Goal: Task Accomplishment & Management: Use online tool/utility

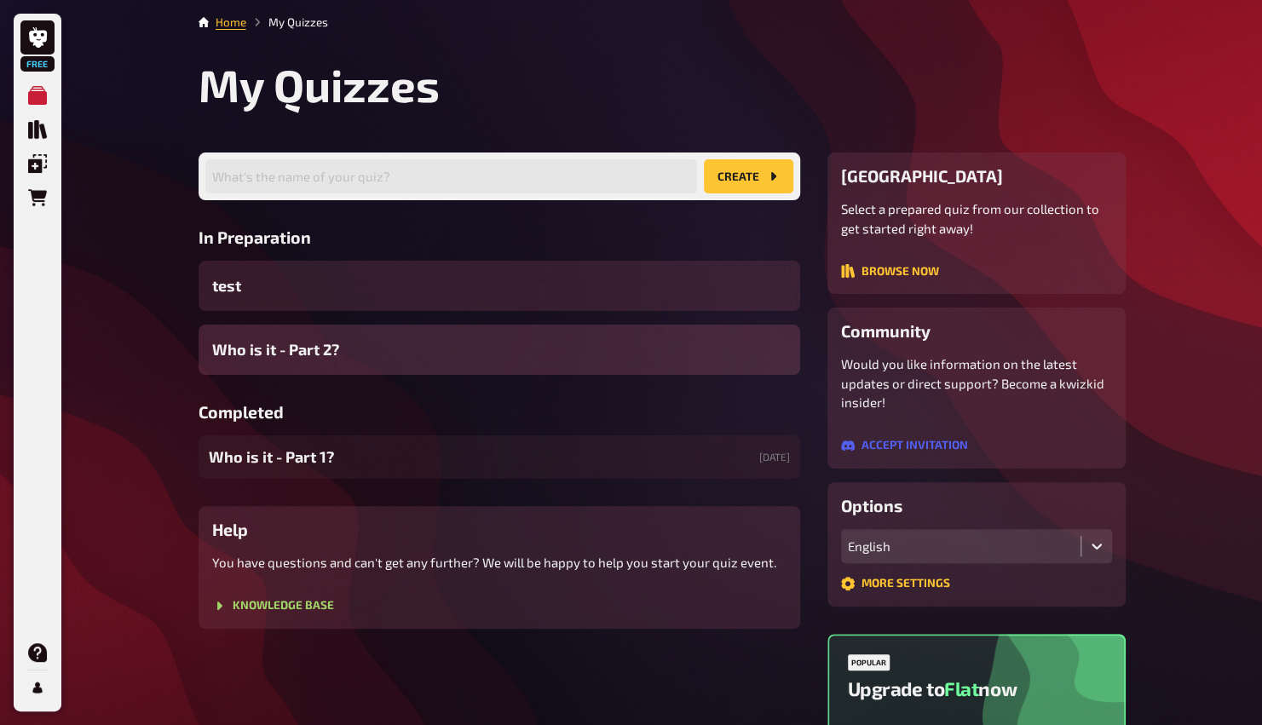
click at [261, 353] on span "Who is it - Part 2?" at bounding box center [275, 349] width 127 height 23
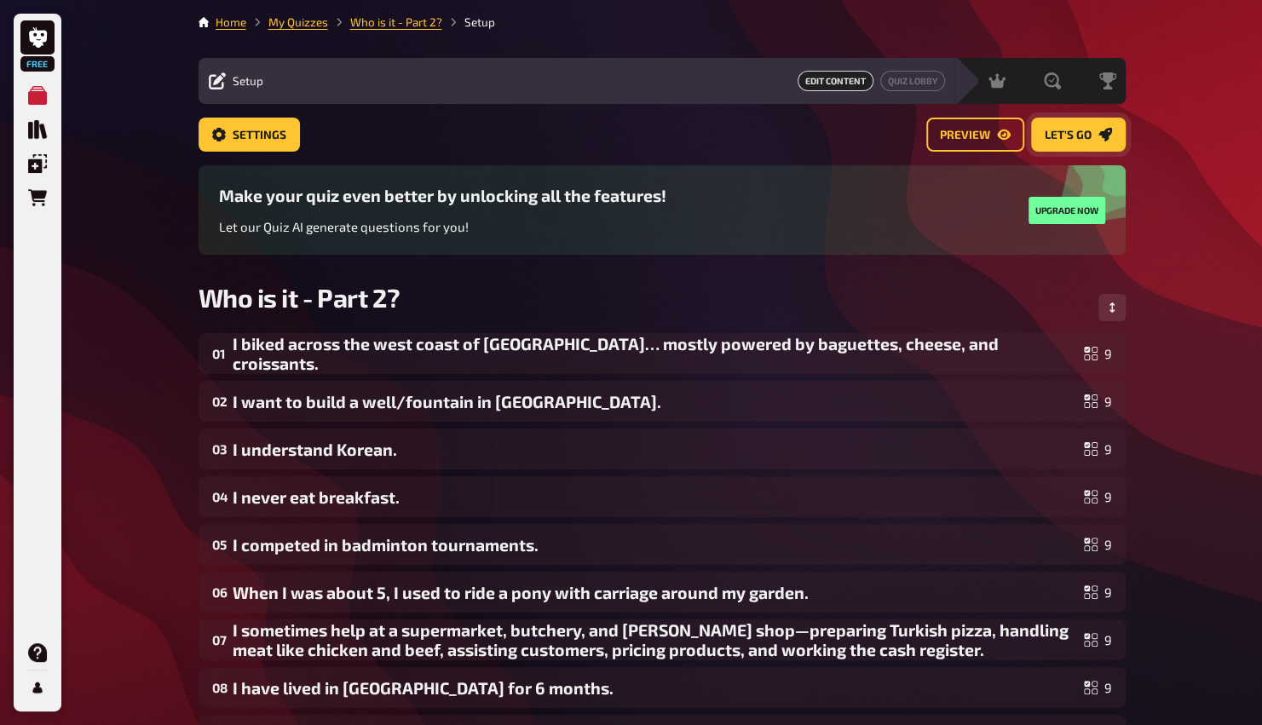
click at [1106, 131] on icon "Let's go" at bounding box center [1104, 135] width 14 height 14
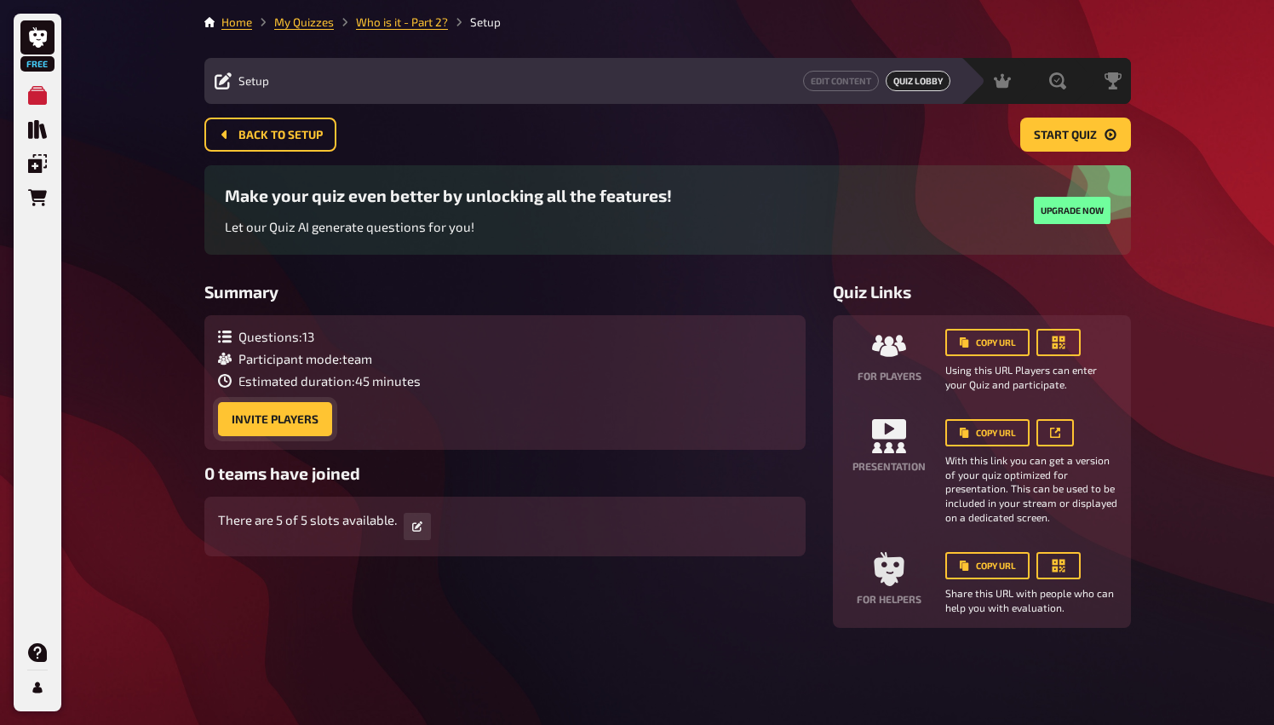
click at [251, 416] on button "Invite Players" at bounding box center [275, 419] width 114 height 34
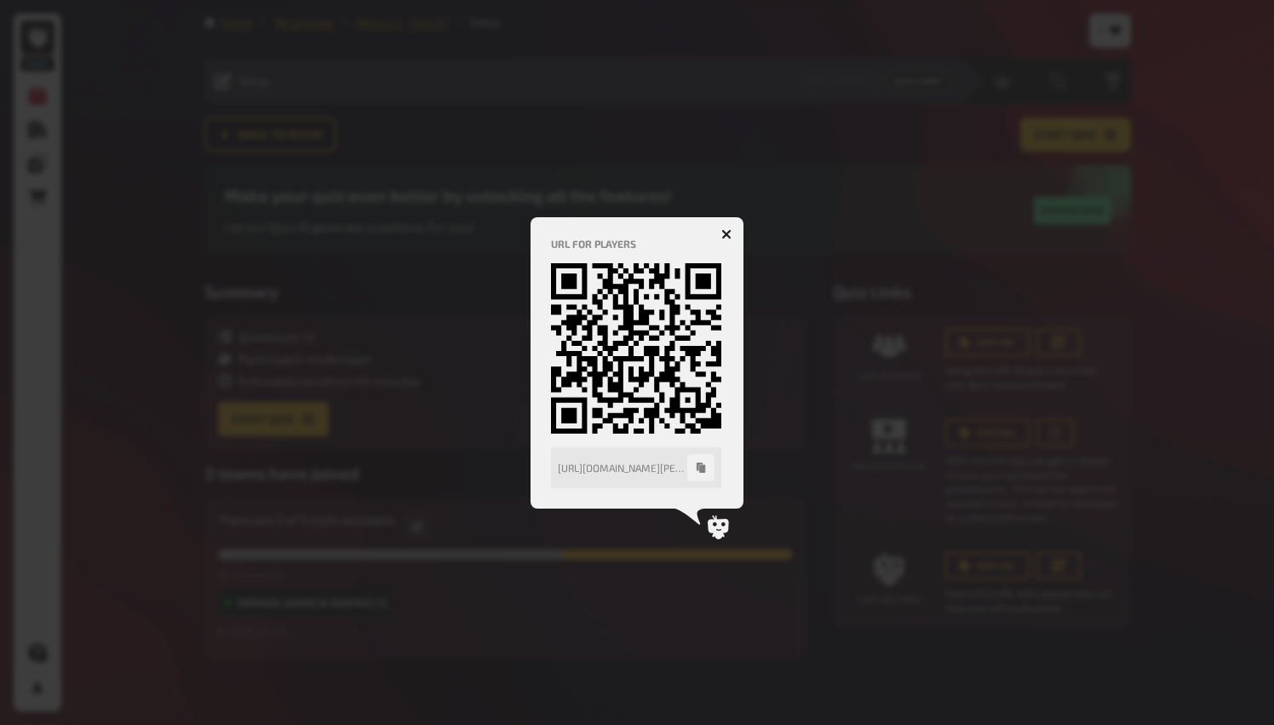
click at [727, 223] on button "button" at bounding box center [726, 234] width 27 height 27
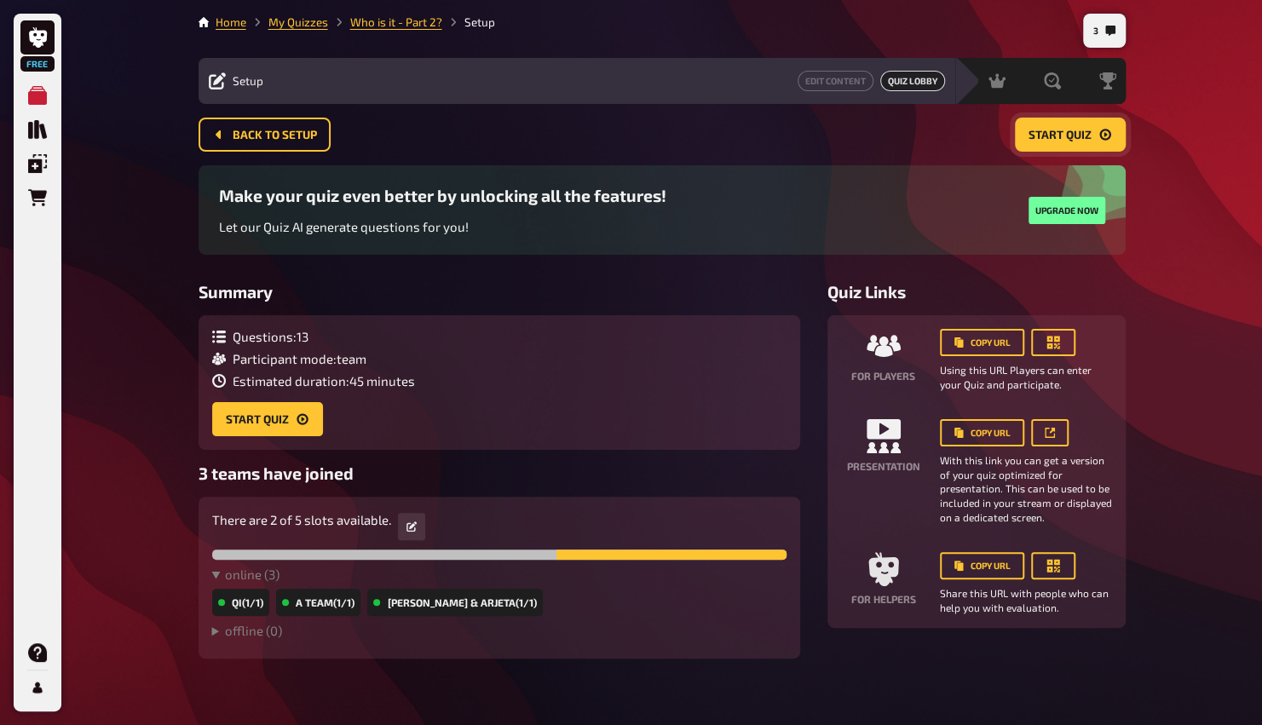
click at [1053, 133] on span "Start Quiz" at bounding box center [1059, 135] width 63 height 12
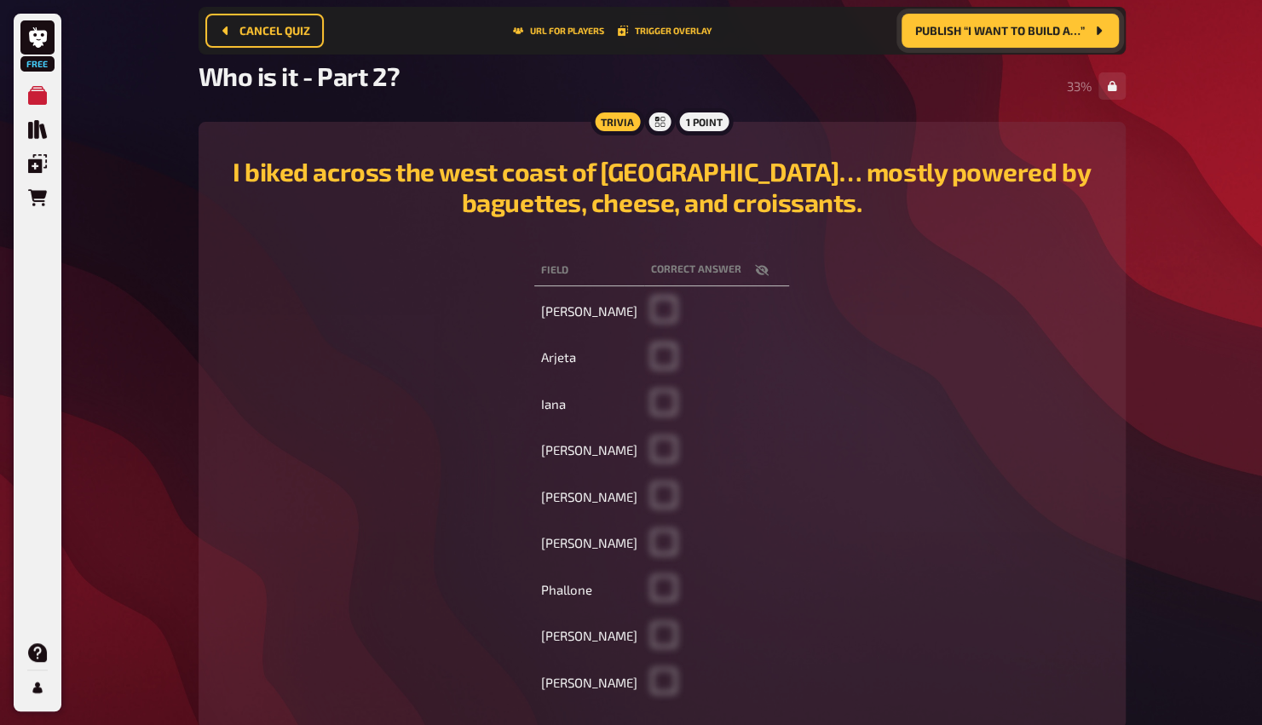
scroll to position [119, 0]
click at [1003, 34] on span "Publish “I want to build a…”" at bounding box center [1000, 31] width 170 height 12
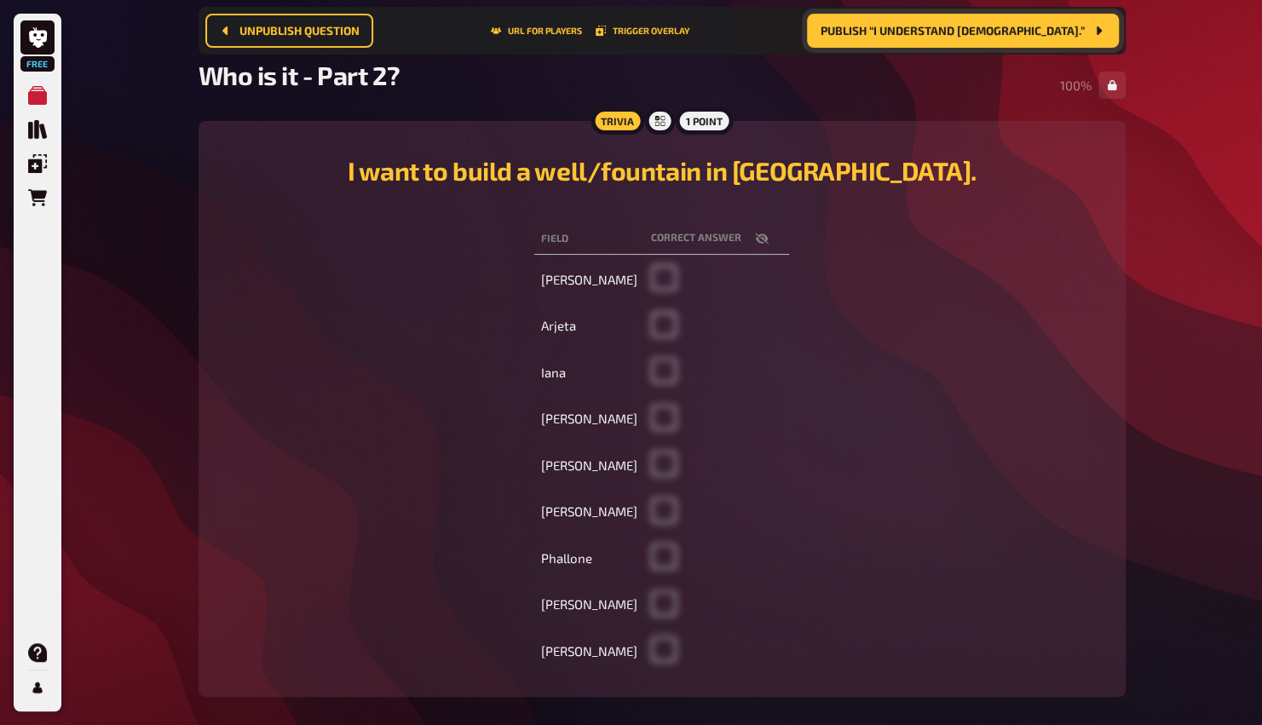
click at [1033, 29] on span "Publish “I understand [DEMOGRAPHIC_DATA].”" at bounding box center [952, 31] width 264 height 12
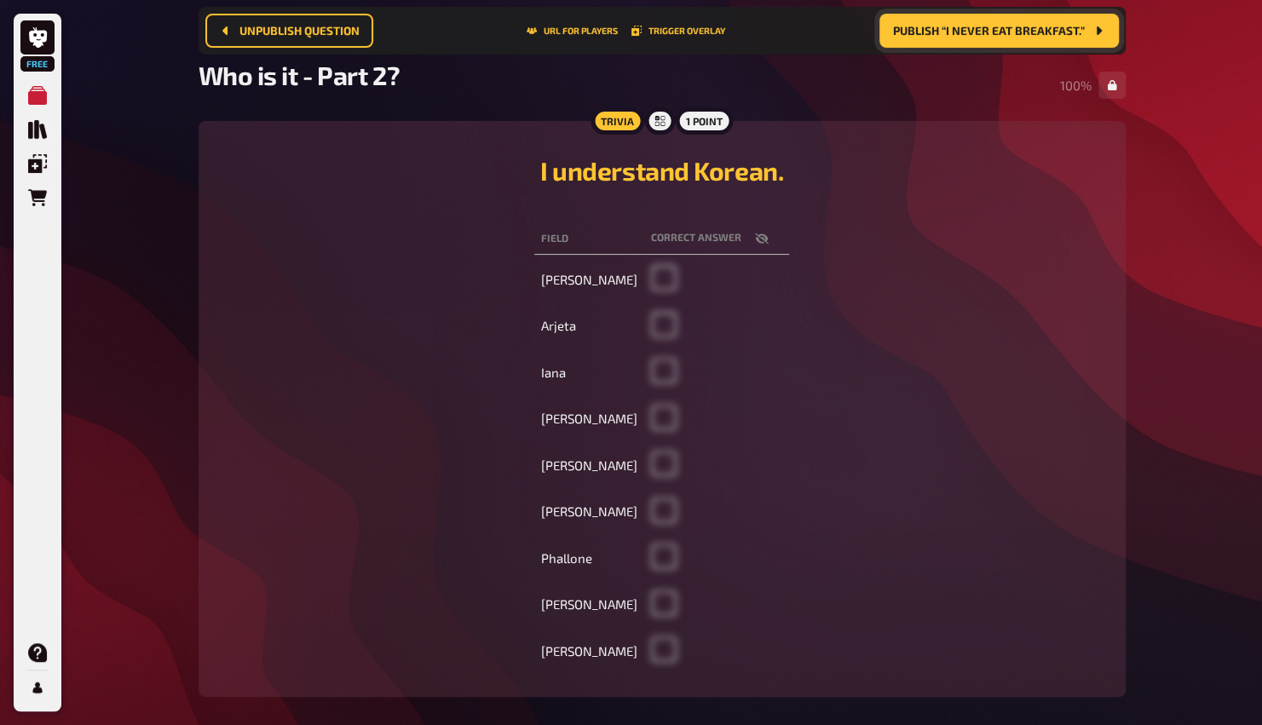
click at [1033, 29] on span "Publish “I never eat breakfast.”" at bounding box center [989, 31] width 192 height 12
click at [1033, 29] on span "Publish “I competed in badminton…”" at bounding box center [975, 31] width 218 height 12
click at [1033, 29] on span "Publish “When I was about 5, I…”" at bounding box center [988, 31] width 193 height 12
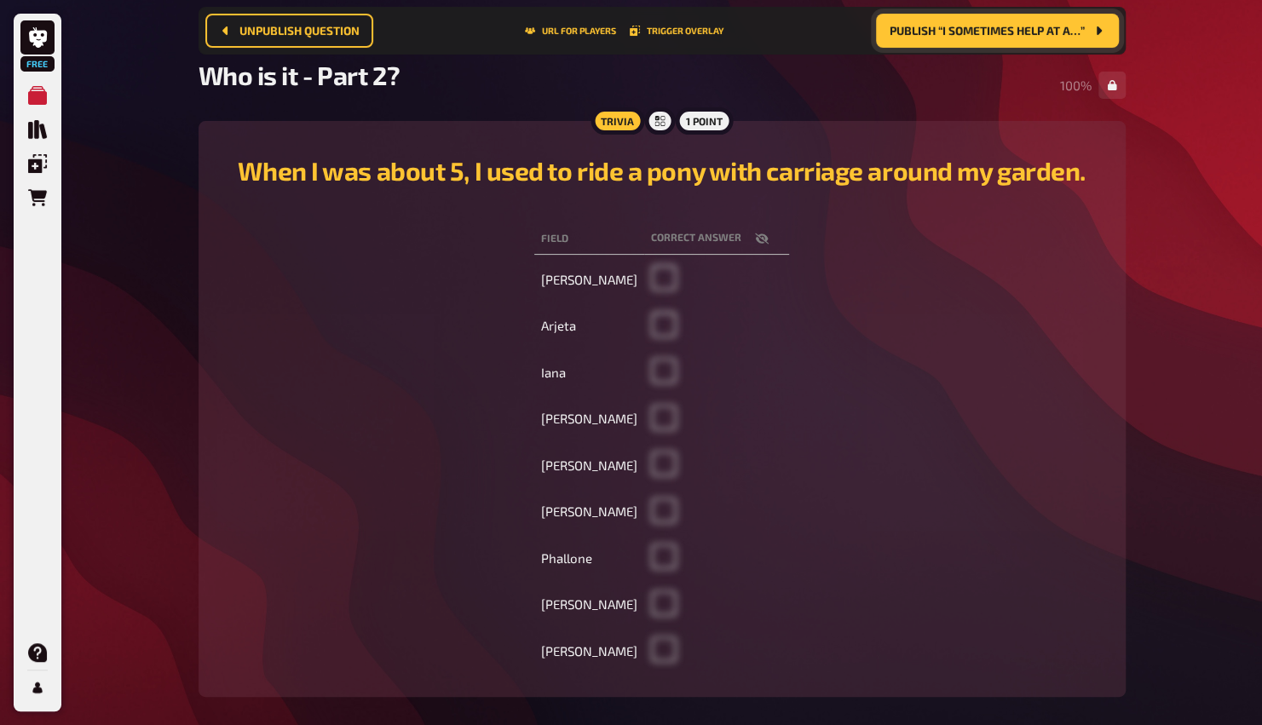
click at [1033, 29] on span "Publish “I sometimes help at a…”" at bounding box center [986, 31] width 195 height 12
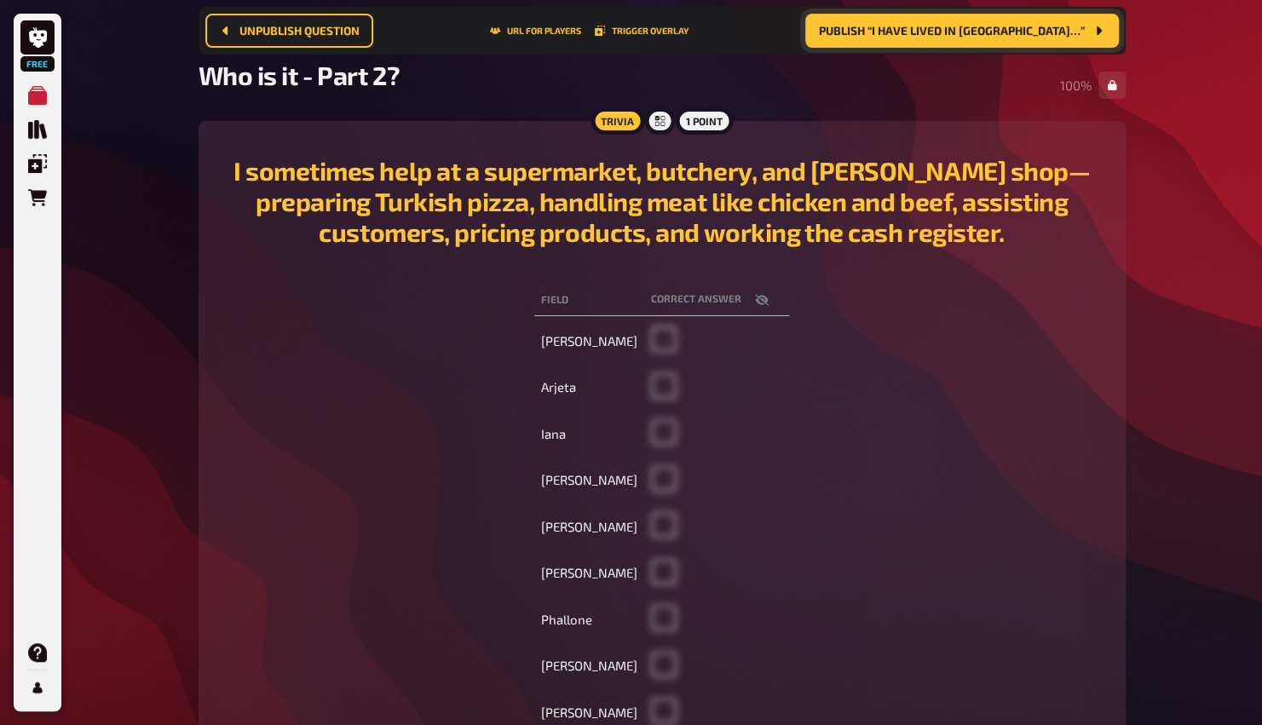
click at [1033, 29] on span "Publish “I have lived in [GEOGRAPHIC_DATA]…”" at bounding box center [952, 31] width 266 height 12
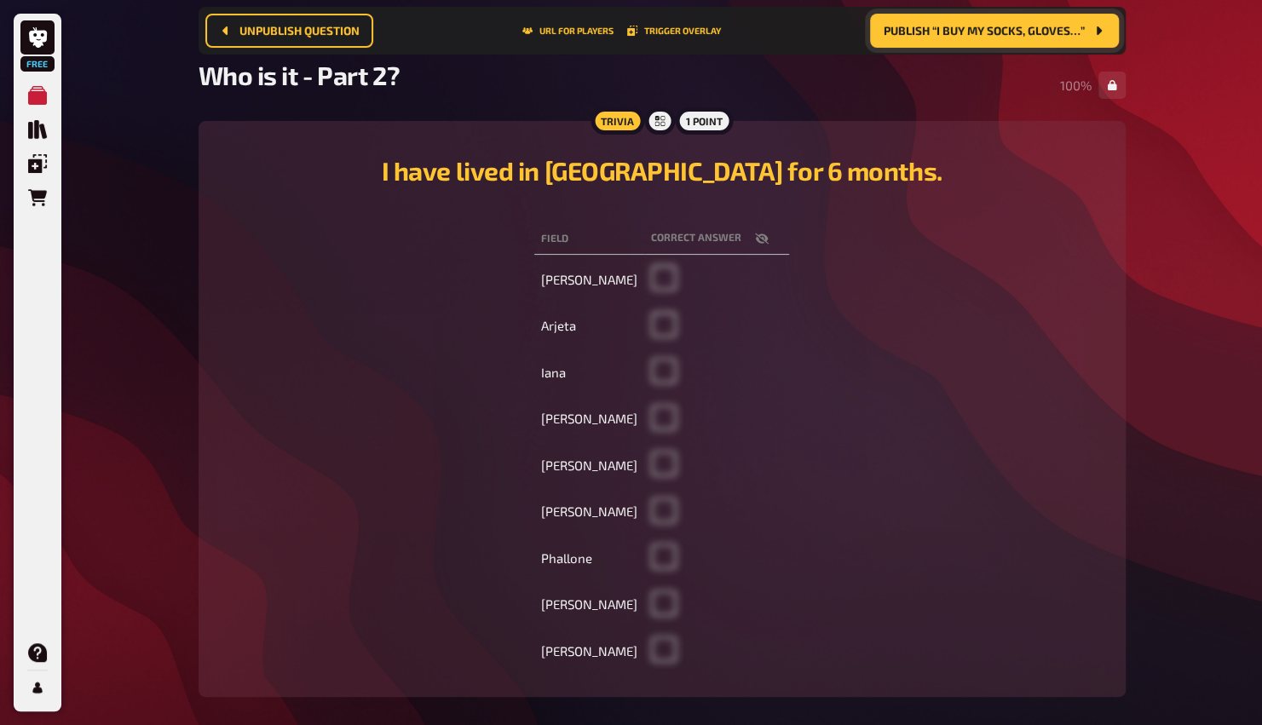
click at [1033, 29] on span "Publish “I buy my socks, gloves…”" at bounding box center [983, 31] width 201 height 12
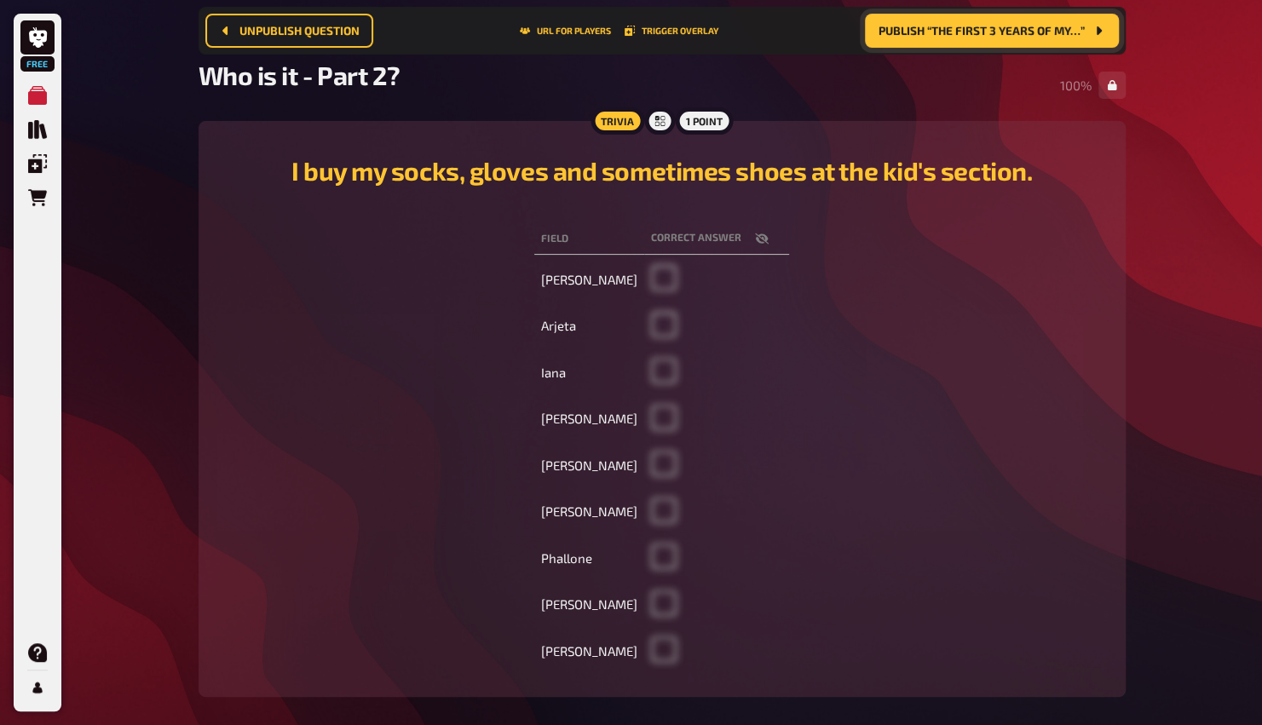
click at [1033, 29] on span "Publish “The first 3 years of my…”" at bounding box center [981, 31] width 206 height 12
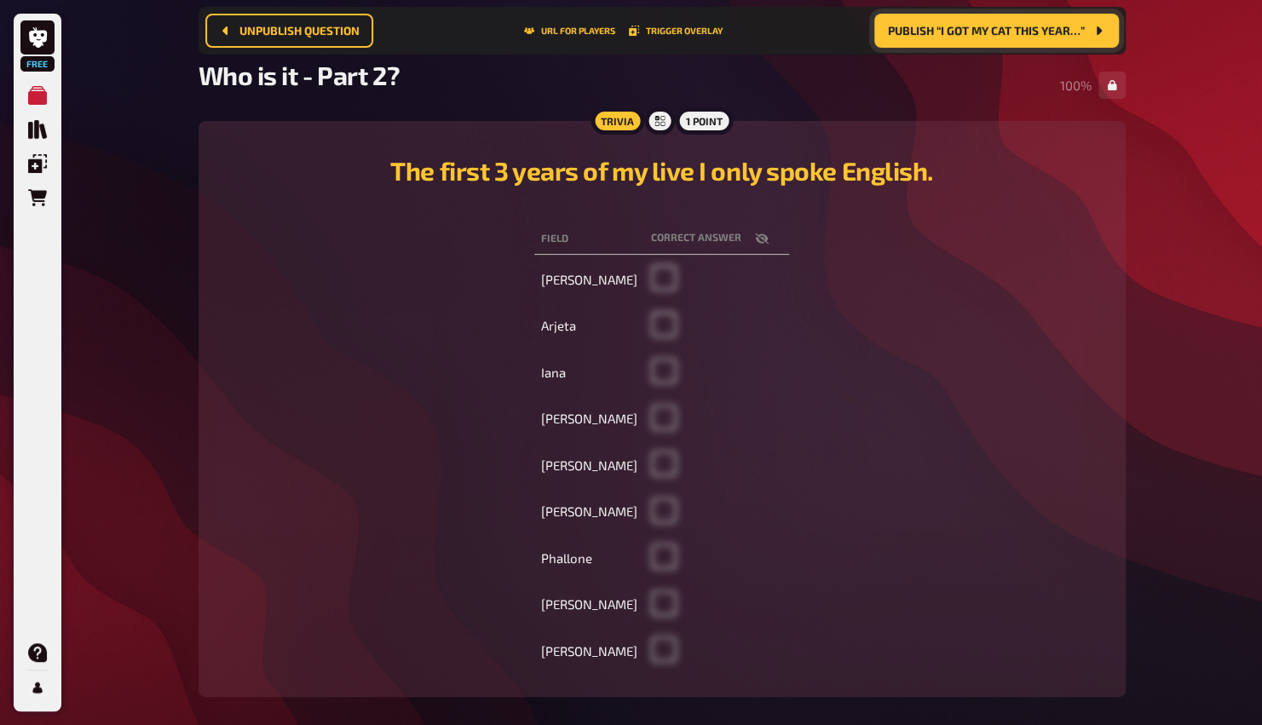
click at [1033, 29] on span "Publish “I got my cat this year…”" at bounding box center [986, 31] width 197 height 12
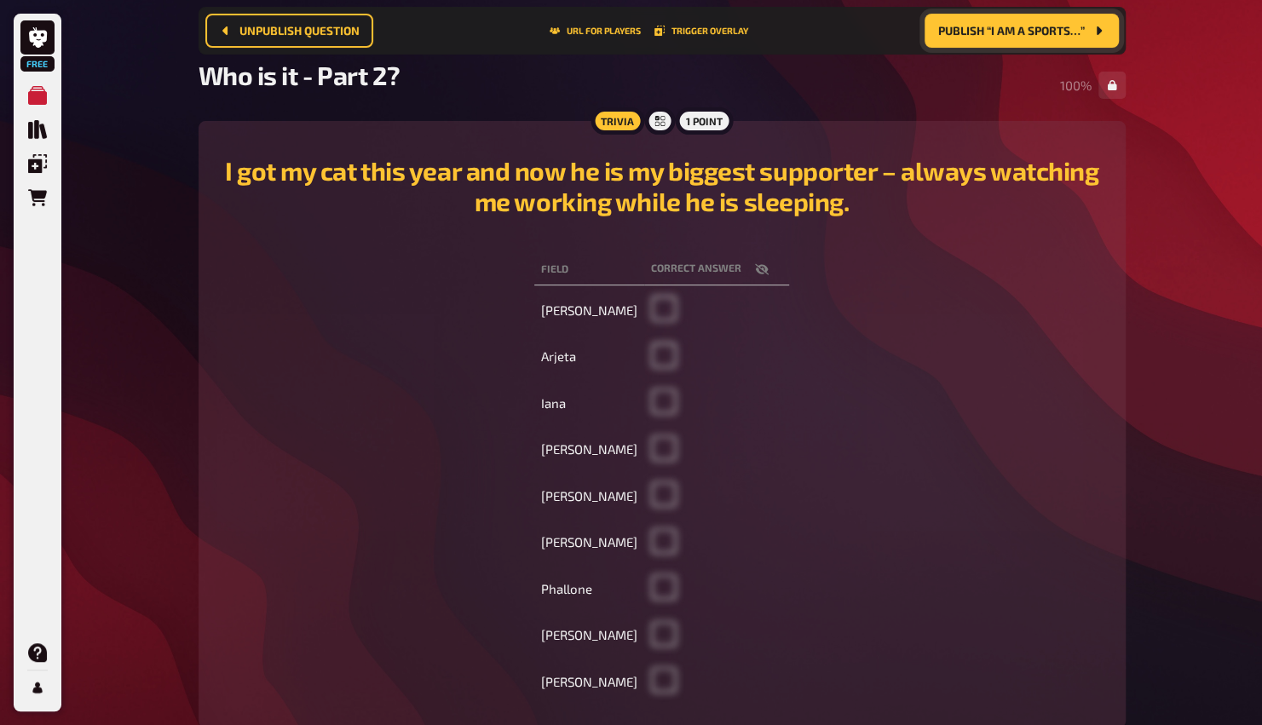
click at [1033, 29] on span "Publish “I am a sports…”" at bounding box center [1011, 31] width 147 height 12
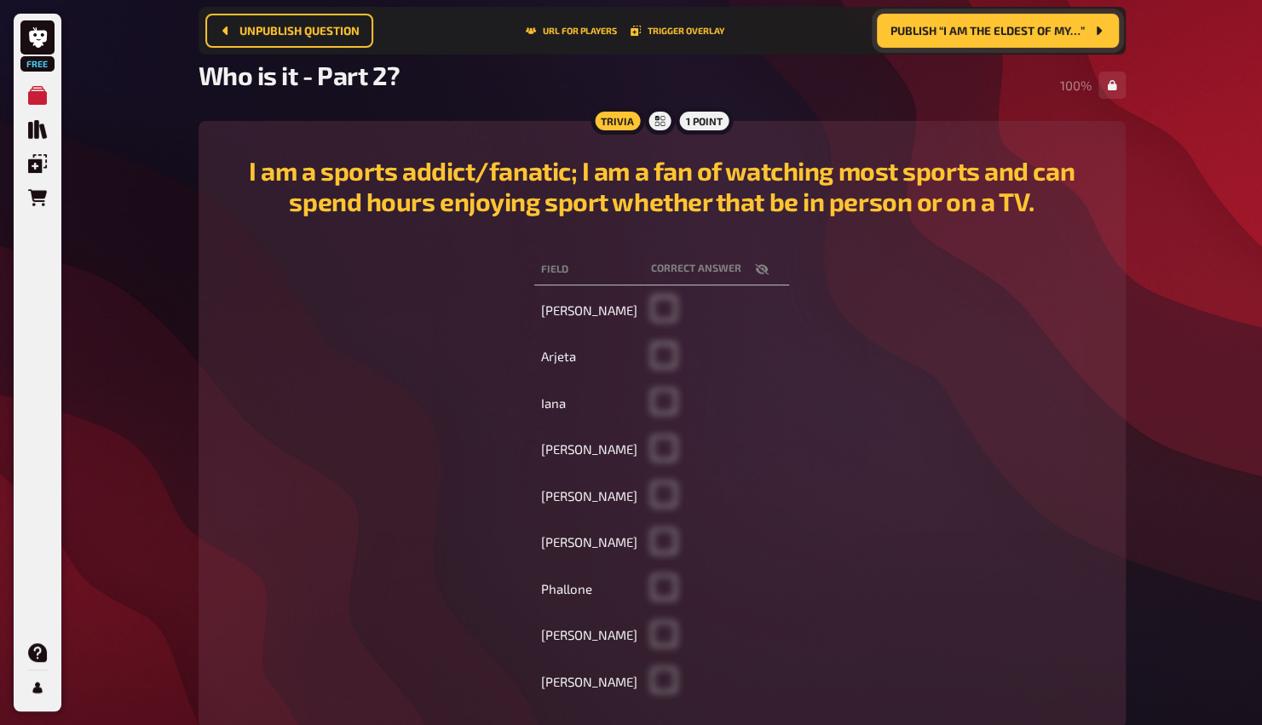
click at [1033, 29] on span "Publish “I am the eldest of my…”" at bounding box center [987, 31] width 194 height 12
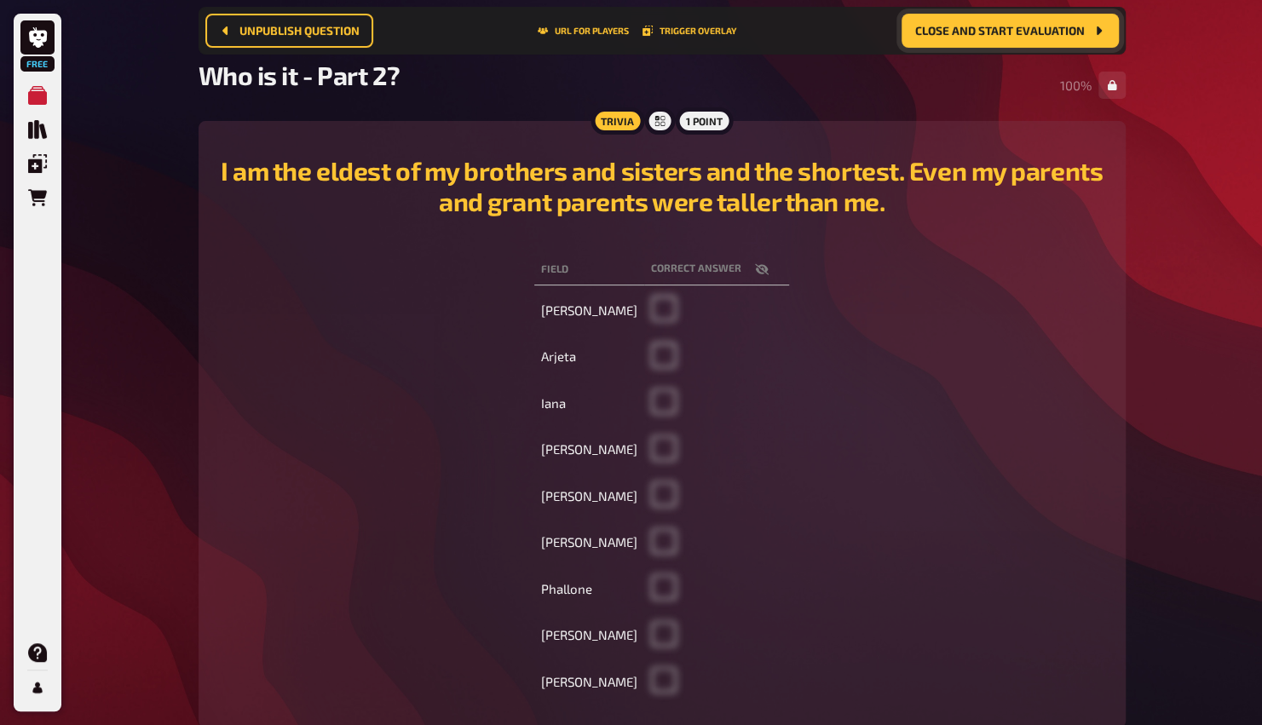
click at [1033, 29] on span "Close and start evaluation" at bounding box center [1000, 31] width 170 height 12
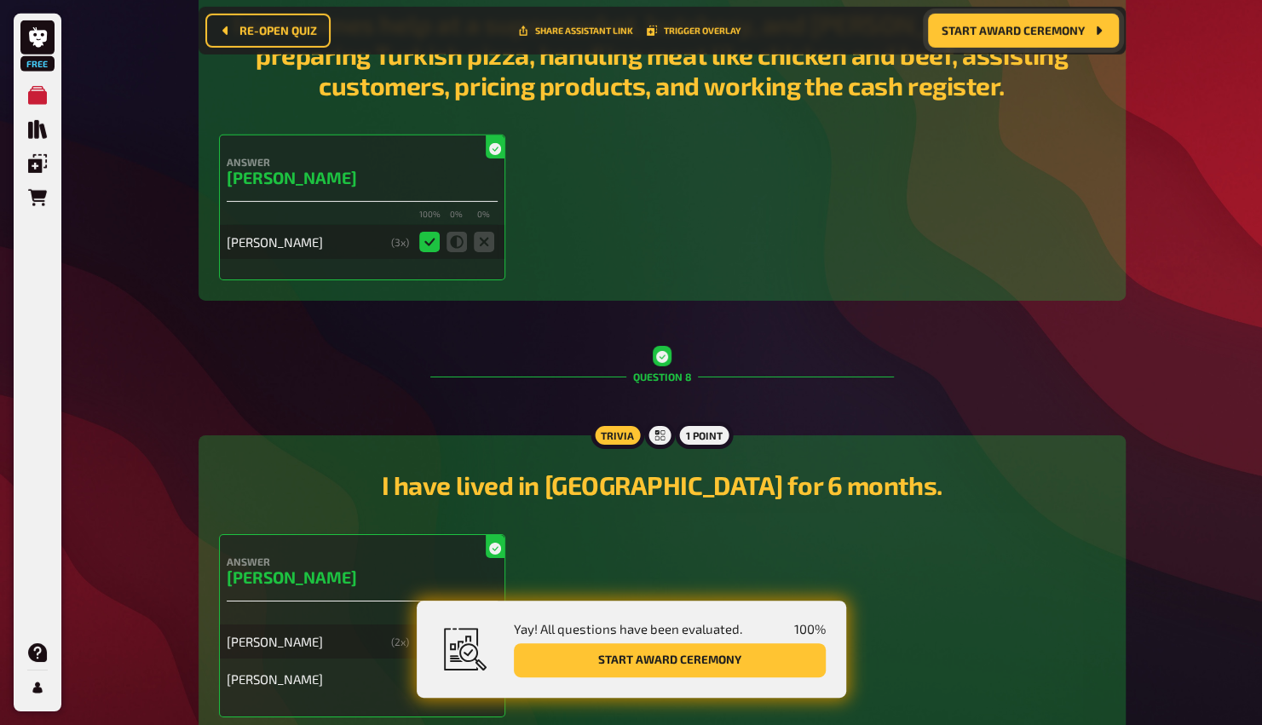
scroll to position [3233, 0]
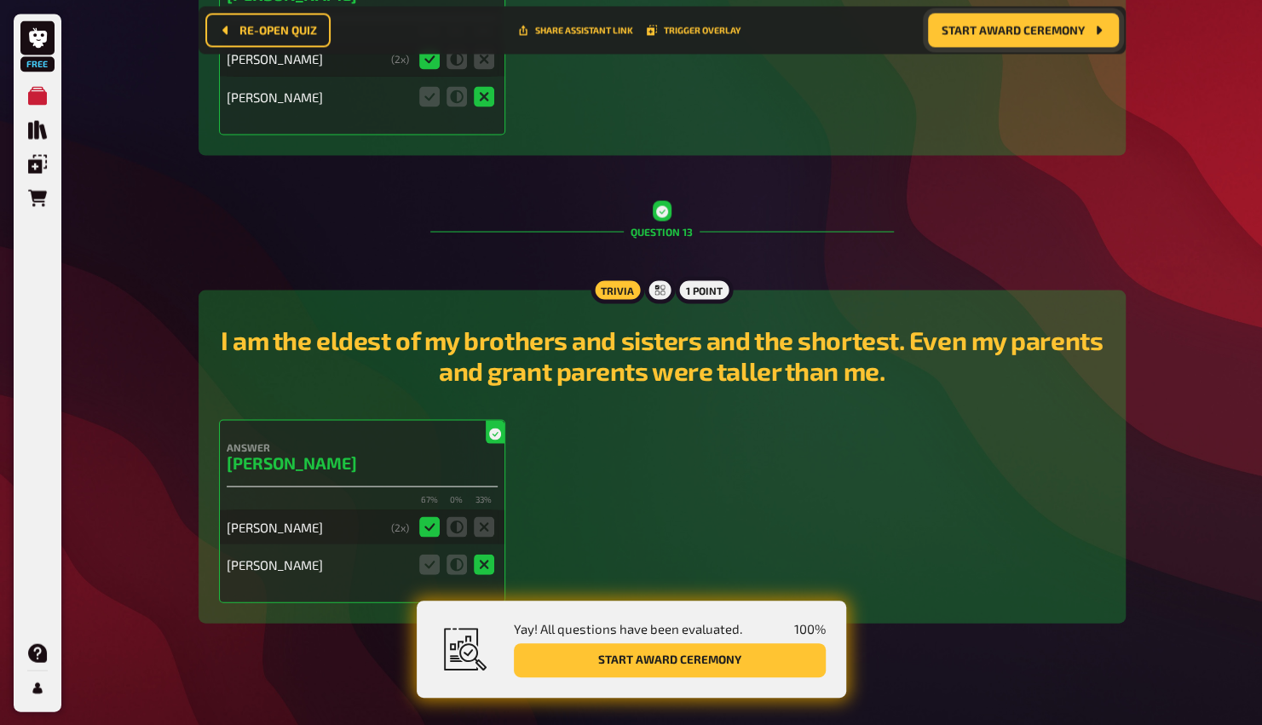
scroll to position [5608, 0]
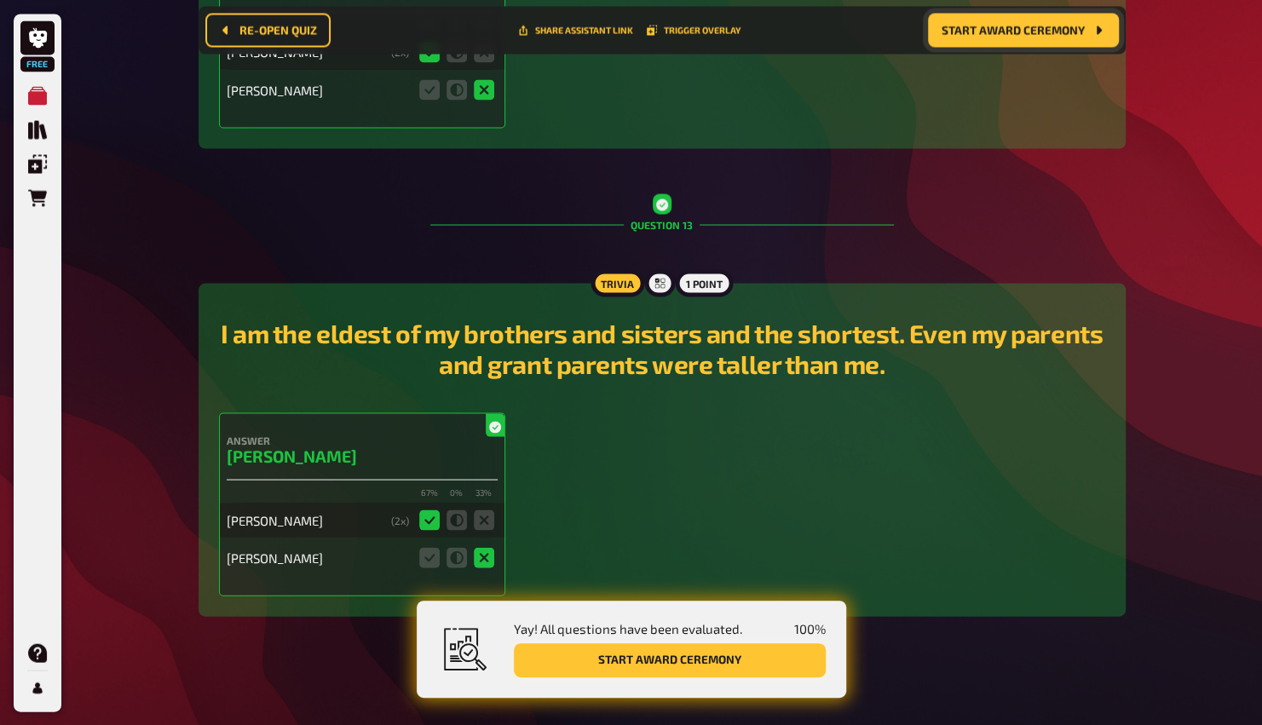
click at [641, 663] on button "Start award ceremony" at bounding box center [670, 660] width 312 height 34
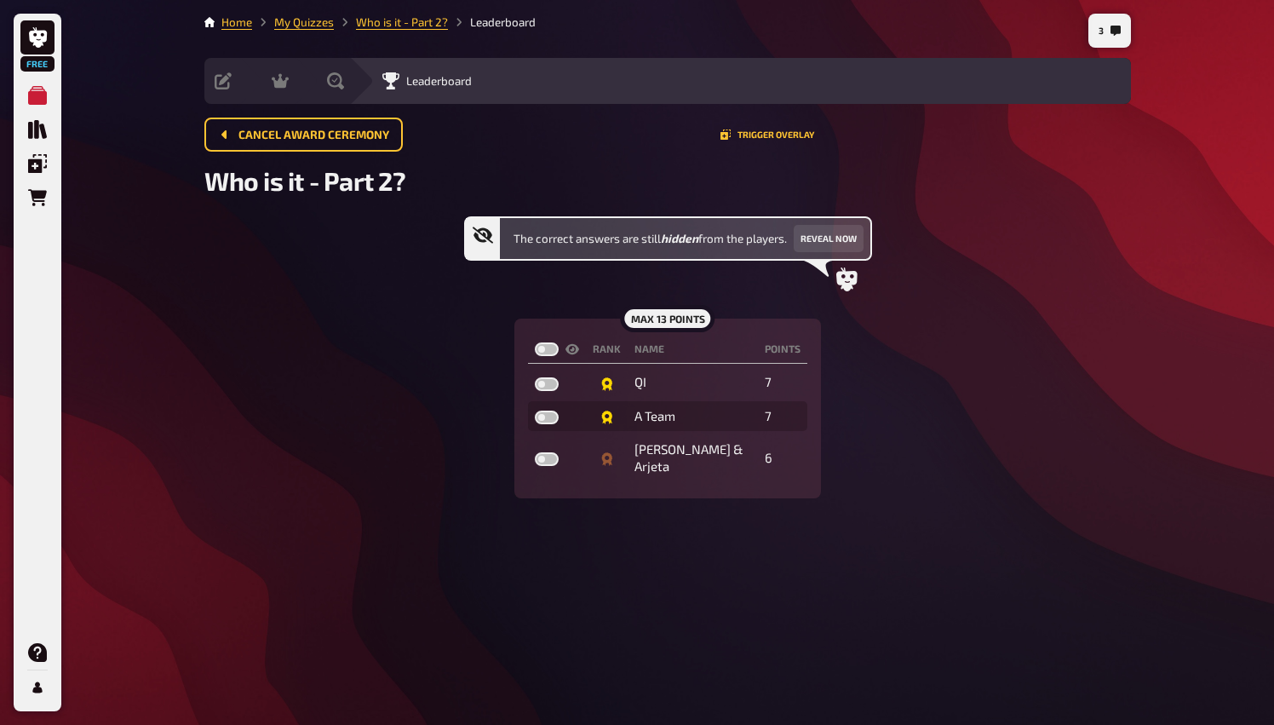
click at [497, 509] on div "3 Home My Quizzes Who is it - Part 2? Leaderboard Setup Edit Content Quiz Lobby…" at bounding box center [668, 362] width 954 height 725
click at [1040, 457] on div "The correct answers are still hidden from the players. Reveal now max 13 points…" at bounding box center [667, 357] width 927 height 282
